Goal: Task Accomplishment & Management: Complete application form

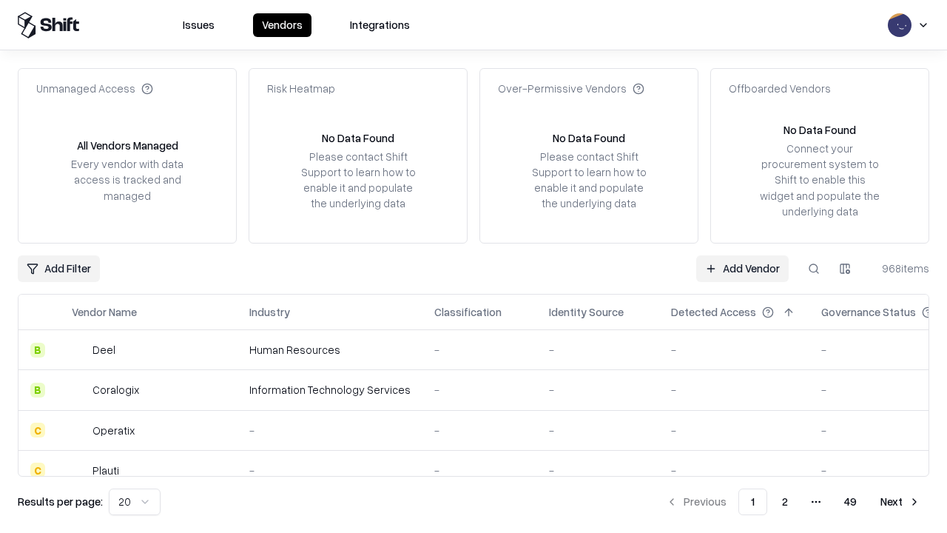
click at [742, 268] on link "Add Vendor" at bounding box center [742, 268] width 93 height 27
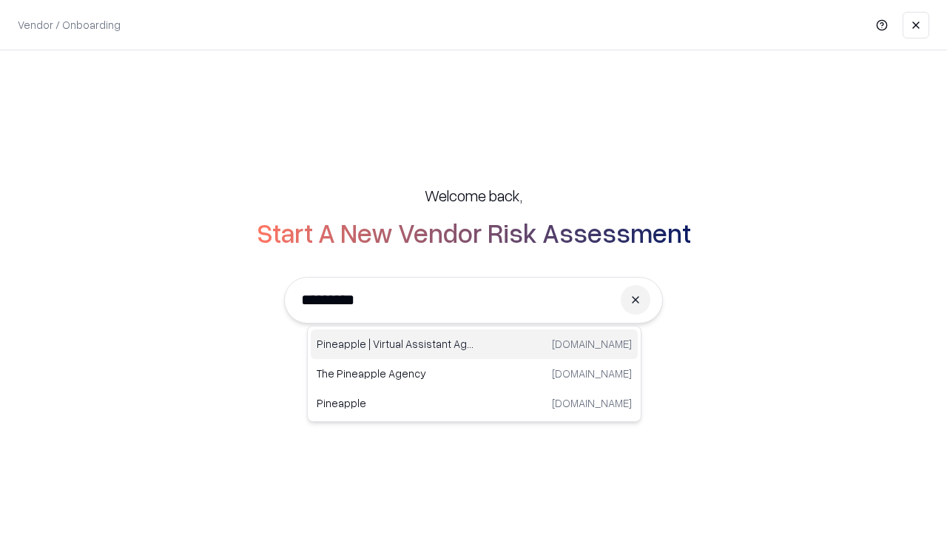
click at [474, 344] on div "Pineapple | Virtual Assistant Agency [DOMAIN_NAME]" at bounding box center [474, 344] width 327 height 30
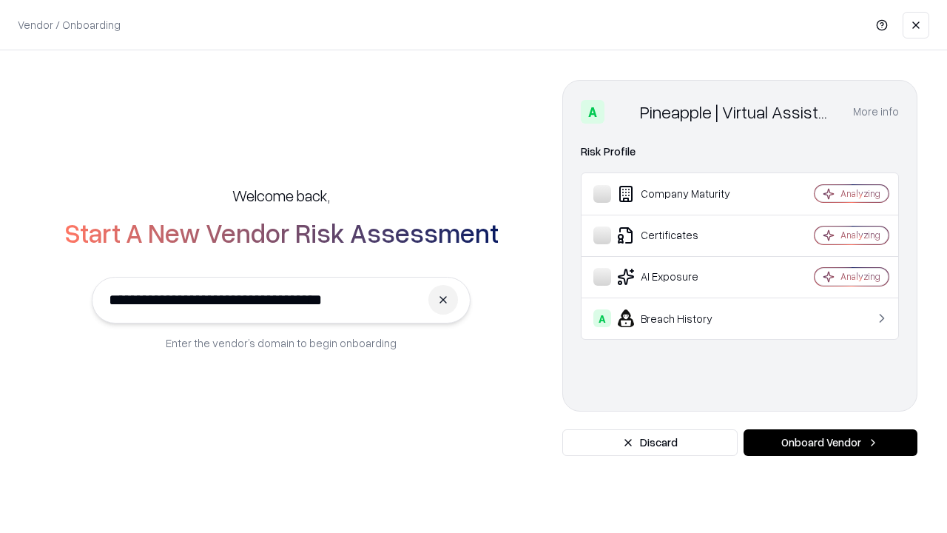
type input "**********"
click at [830, 443] on button "Onboard Vendor" at bounding box center [831, 442] width 174 height 27
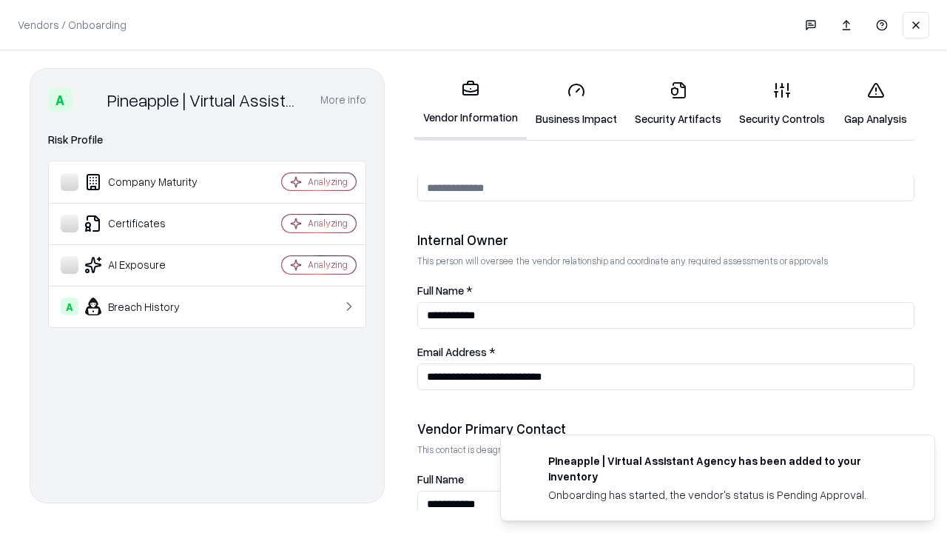
scroll to position [767, 0]
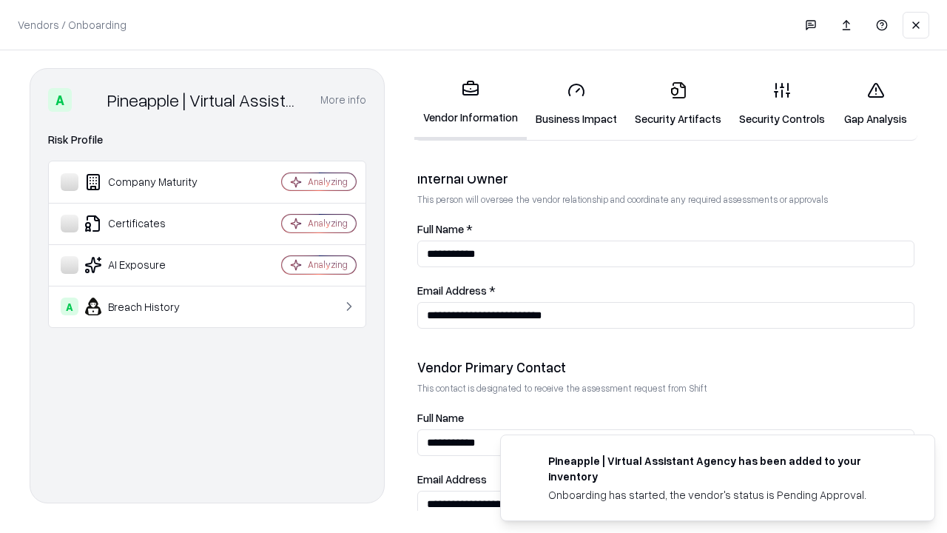
click at [678, 104] on link "Security Artifacts" at bounding box center [678, 104] width 104 height 69
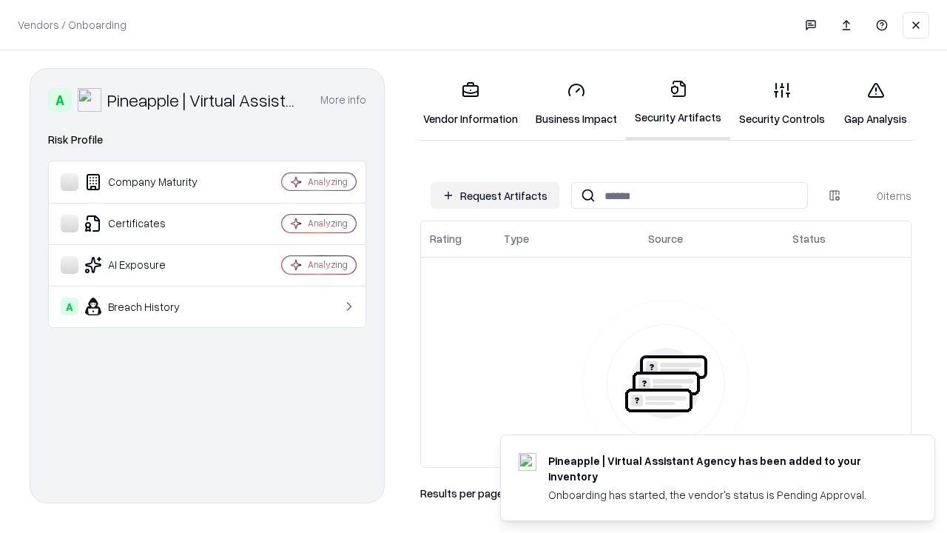
click at [495, 195] on button "Request Artifacts" at bounding box center [495, 195] width 129 height 27
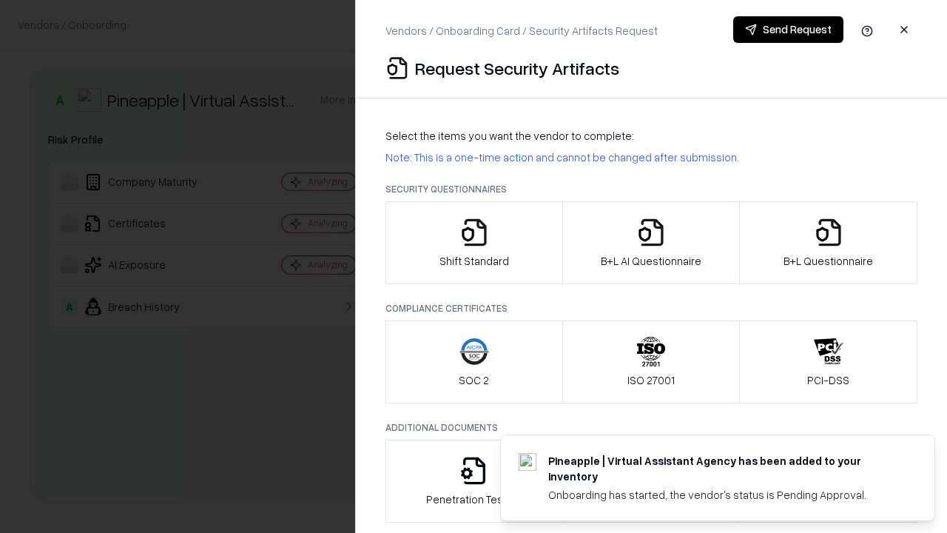
click at [828, 243] on icon "button" at bounding box center [829, 233] width 30 height 30
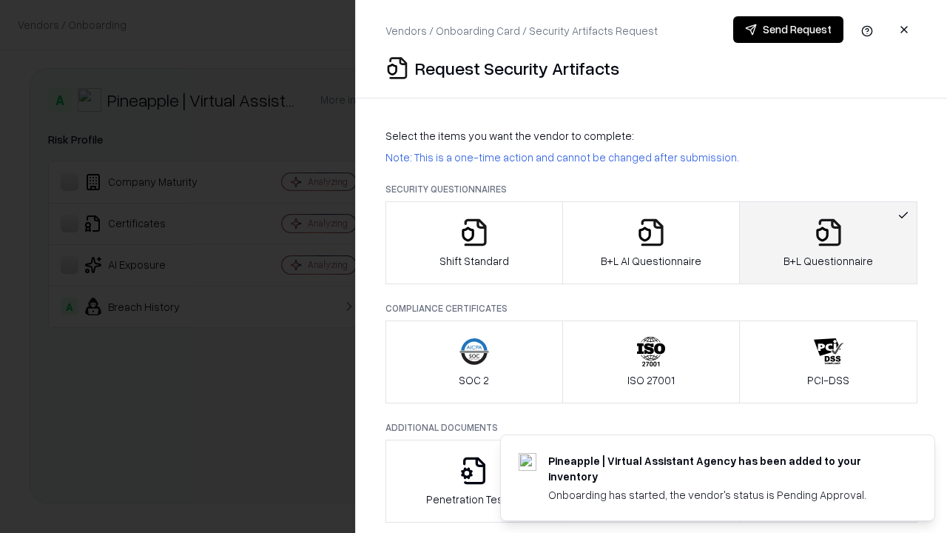
click at [651, 243] on icon "button" at bounding box center [651, 233] width 30 height 30
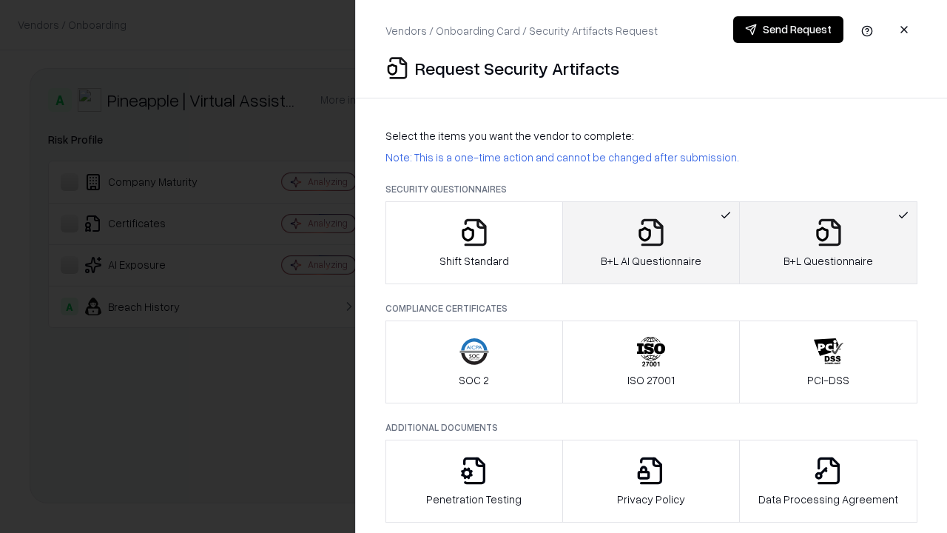
click at [788, 30] on button "Send Request" at bounding box center [788, 29] width 110 height 27
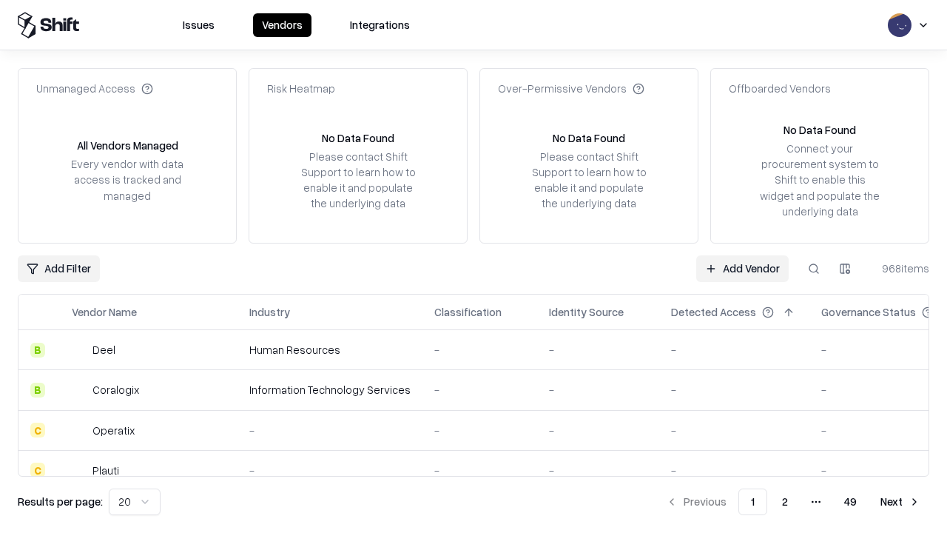
click at [814, 268] on button at bounding box center [814, 268] width 27 height 27
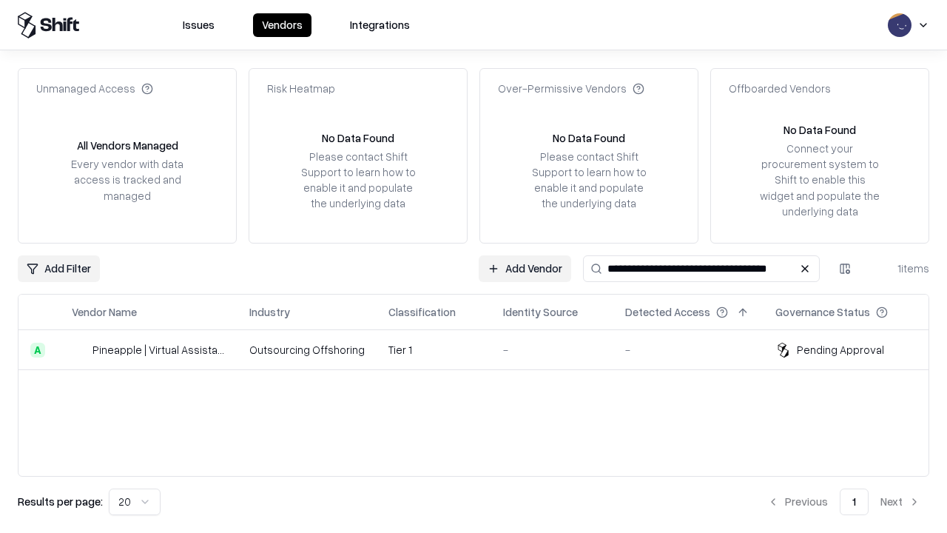
type input "**********"
click at [483, 349] on td "Tier 1" at bounding box center [434, 350] width 115 height 40
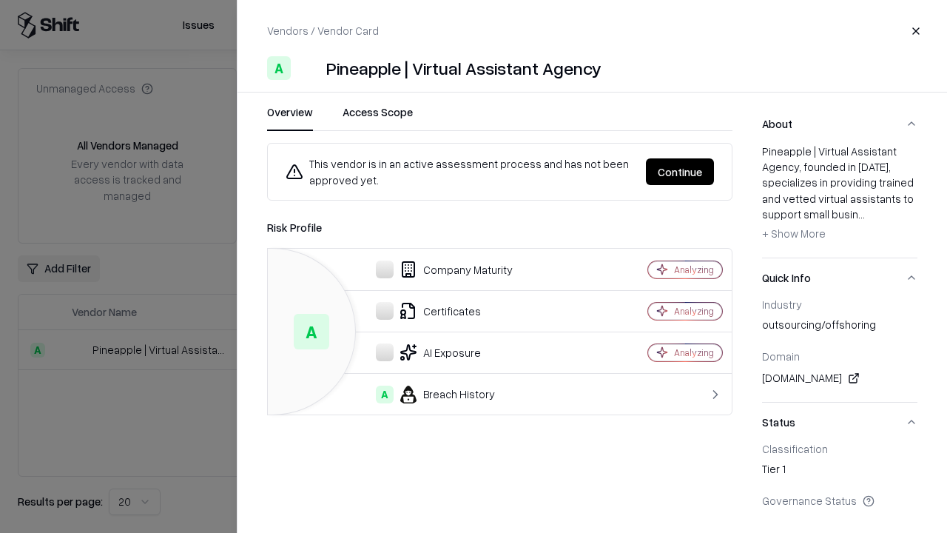
click at [680, 172] on button "Continue" at bounding box center [680, 171] width 68 height 27
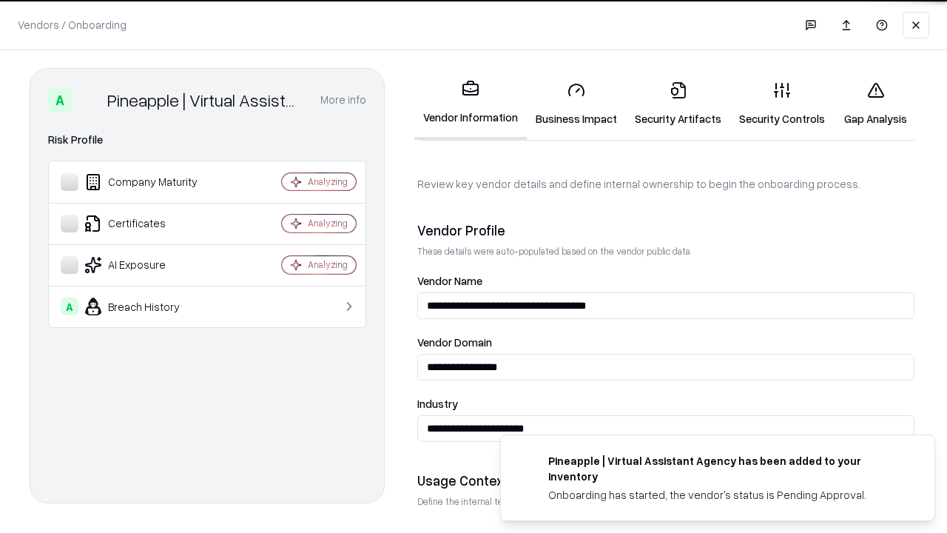
click at [678, 104] on link "Security Artifacts" at bounding box center [678, 104] width 104 height 69
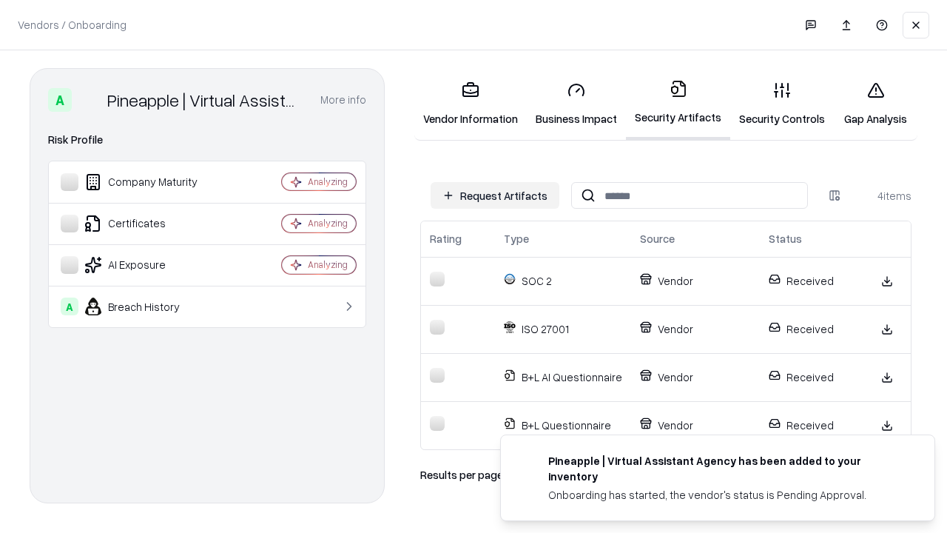
click at [876, 104] on link "Gap Analysis" at bounding box center [876, 104] width 84 height 69
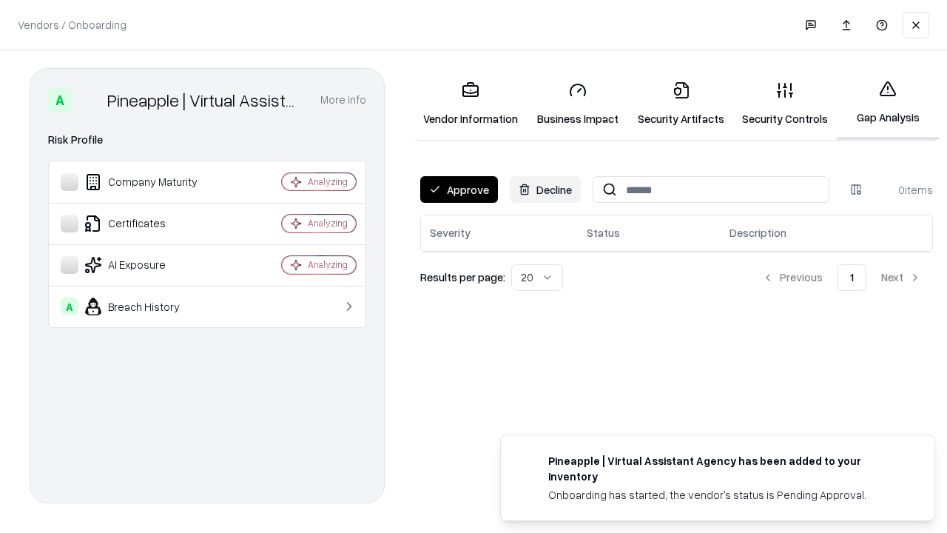
click at [459, 189] on button "Approve" at bounding box center [459, 189] width 78 height 27
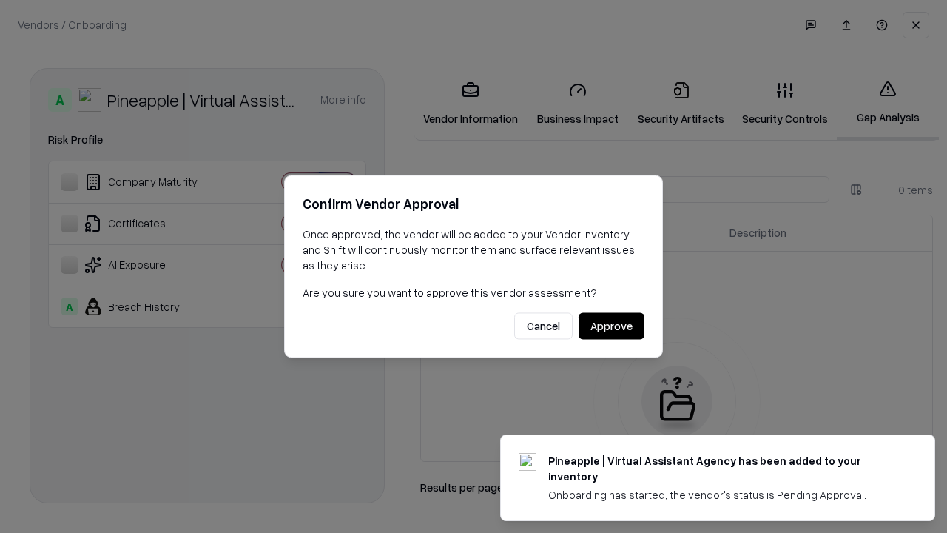
click at [611, 326] on button "Approve" at bounding box center [612, 326] width 66 height 27
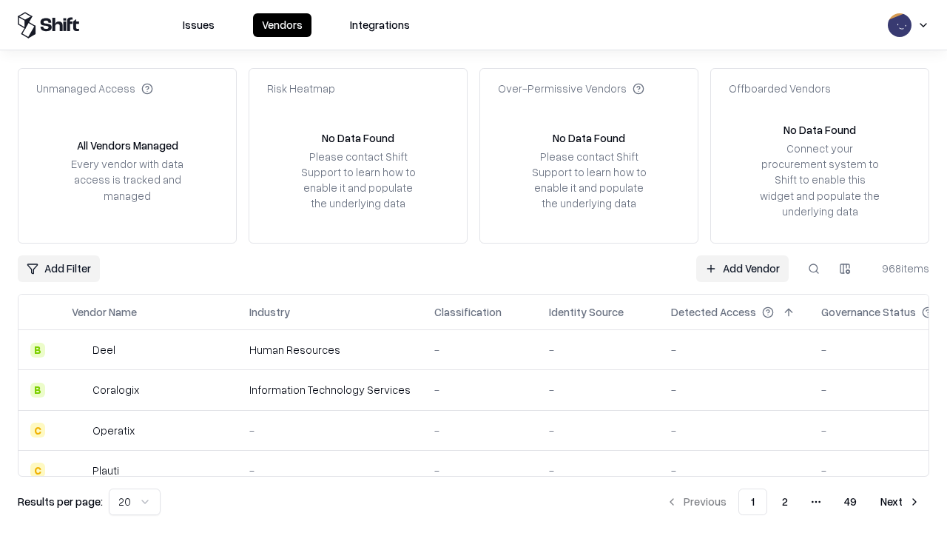
type input "**********"
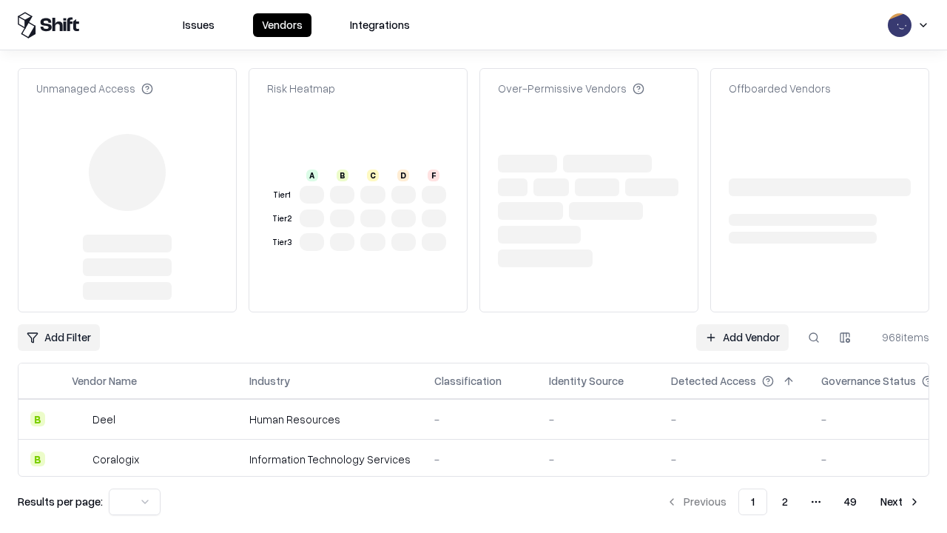
click at [742, 337] on link "Add Vendor" at bounding box center [742, 337] width 93 height 27
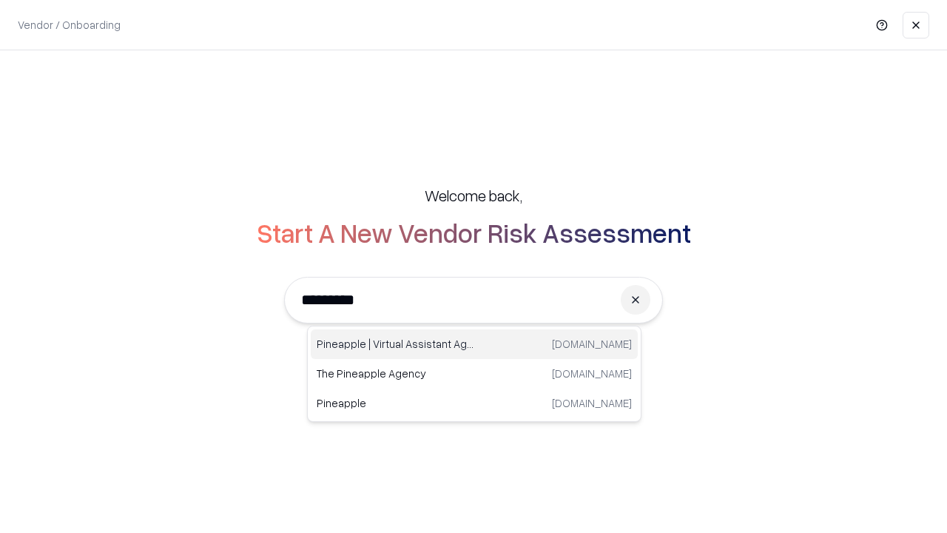
click at [474, 344] on div "Pineapple | Virtual Assistant Agency [DOMAIN_NAME]" at bounding box center [474, 344] width 327 height 30
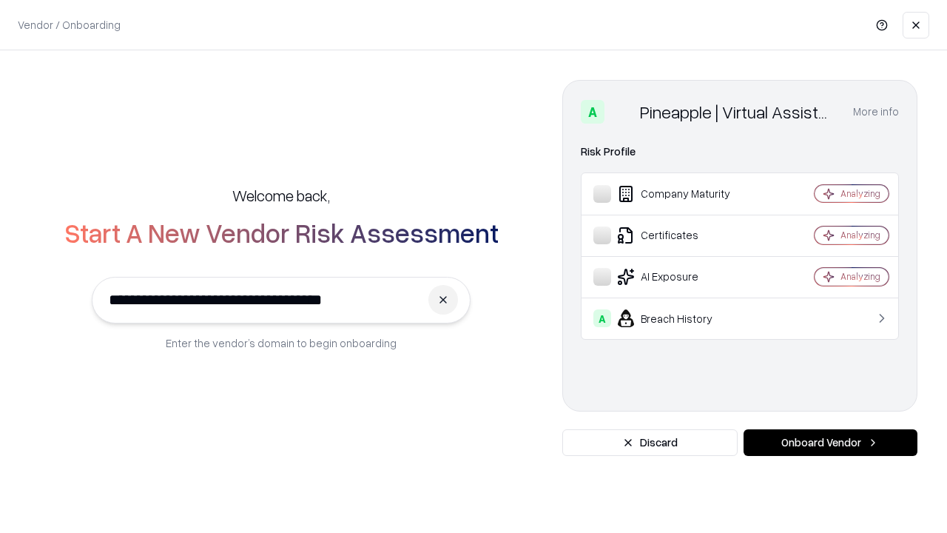
type input "**********"
click at [830, 443] on button "Onboard Vendor" at bounding box center [831, 442] width 174 height 27
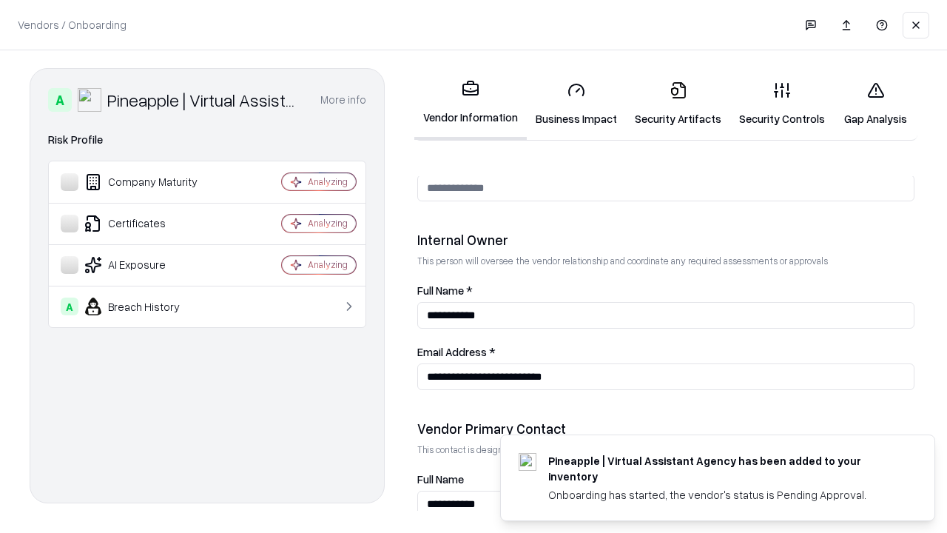
scroll to position [767, 0]
